Goal: Task Accomplishment & Management: Use online tool/utility

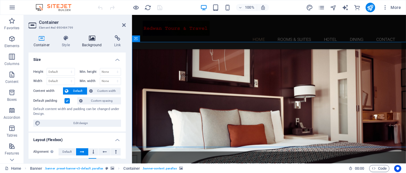
click at [91, 41] on icon at bounding box center [92, 38] width 30 height 6
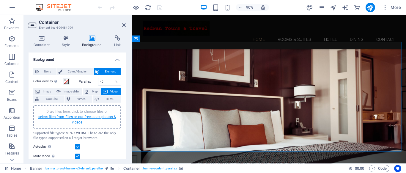
click at [81, 115] on link "select files from Files or our free stock photos & videos" at bounding box center [77, 120] width 78 height 10
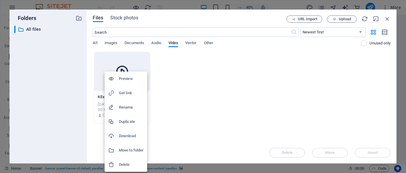
click at [128, 165] on h6 "Delete" at bounding box center [131, 164] width 25 height 7
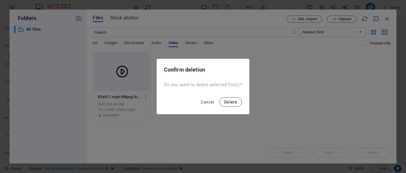
click at [227, 103] on span "Delete" at bounding box center [230, 101] width 13 height 5
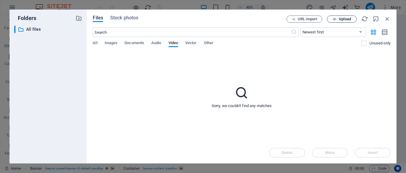
click at [339, 19] on span "Upload" at bounding box center [342, 19] width 24 height 4
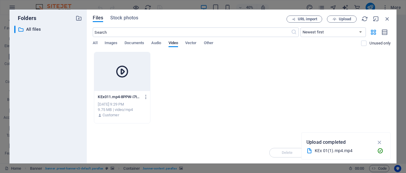
click at [122, 69] on icon at bounding box center [122, 71] width 14 height 14
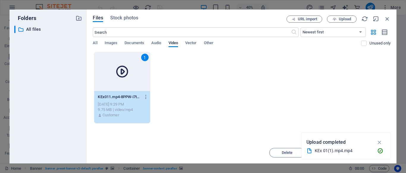
click at [122, 69] on icon at bounding box center [122, 71] width 14 height 14
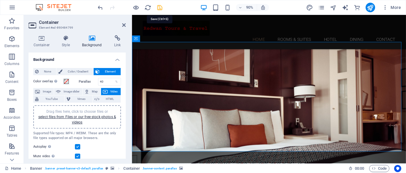
drag, startPoint x: 158, startPoint y: 7, endPoint x: 191, endPoint y: 15, distance: 34.3
click at [158, 7] on icon "save" at bounding box center [160, 7] width 7 height 7
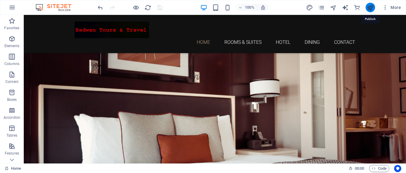
click at [370, 7] on icon "publish" at bounding box center [370, 7] width 7 height 7
click at [369, 3] on button "publish" at bounding box center [371, 8] width 10 height 10
